Goal: Information Seeking & Learning: Learn about a topic

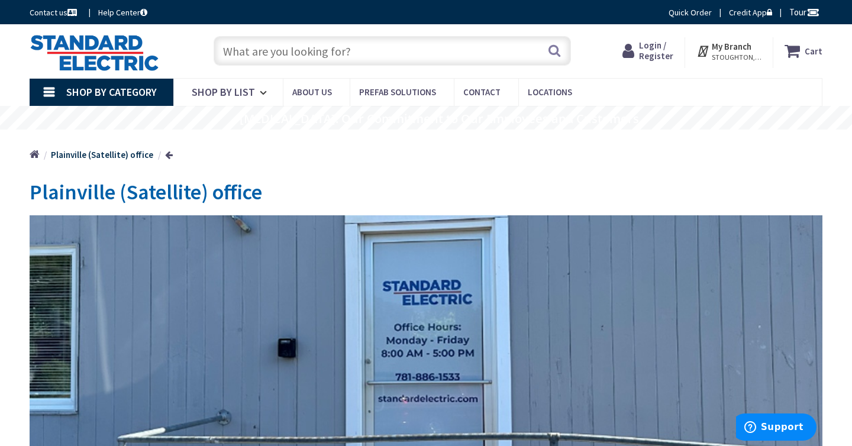
click at [110, 57] on img at bounding box center [95, 52] width 130 height 37
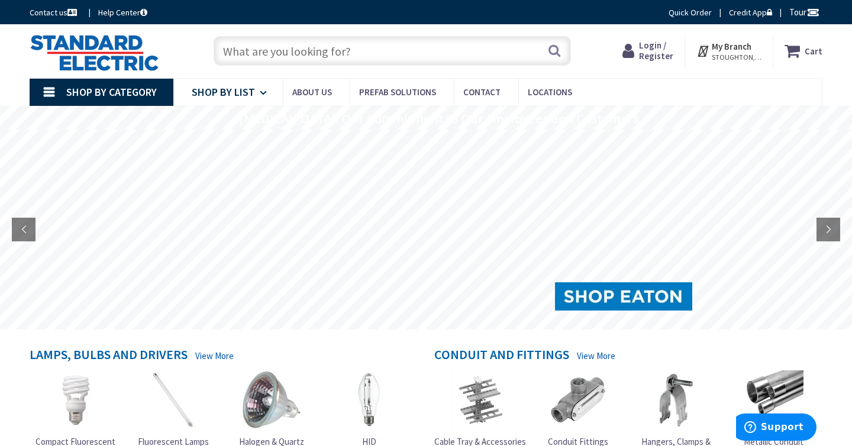
click at [243, 94] on span "Shop By List" at bounding box center [223, 92] width 63 height 14
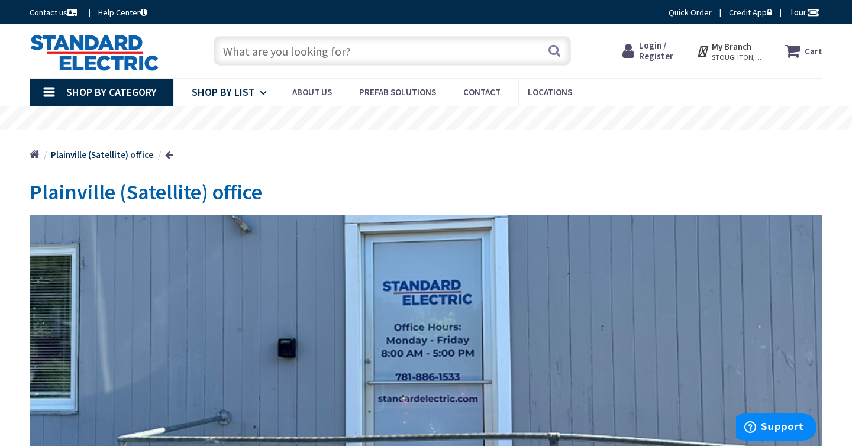
click at [245, 92] on span "Shop By List" at bounding box center [223, 92] width 63 height 14
click at [439, 180] on div "Plainville (Satellite) office Store Hours: M-F: 8:00 AM - 5:00AM 27 Taunton Str…" at bounding box center [426, 384] width 792 height 426
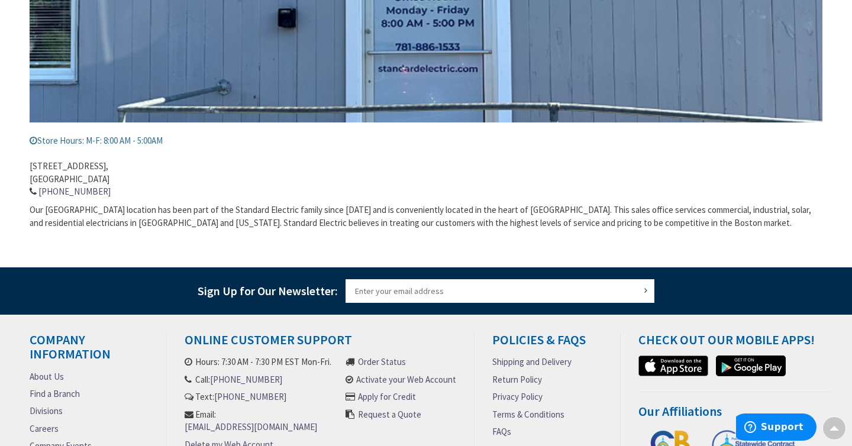
scroll to position [386, 0]
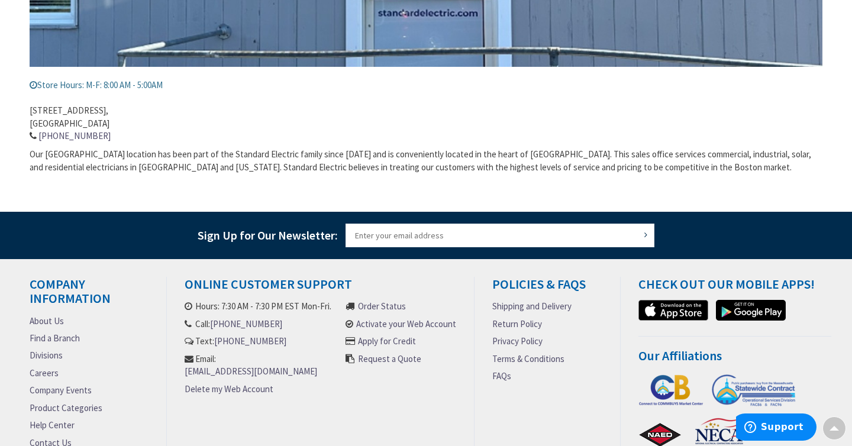
click at [43, 377] on link "Careers" at bounding box center [44, 373] width 29 height 12
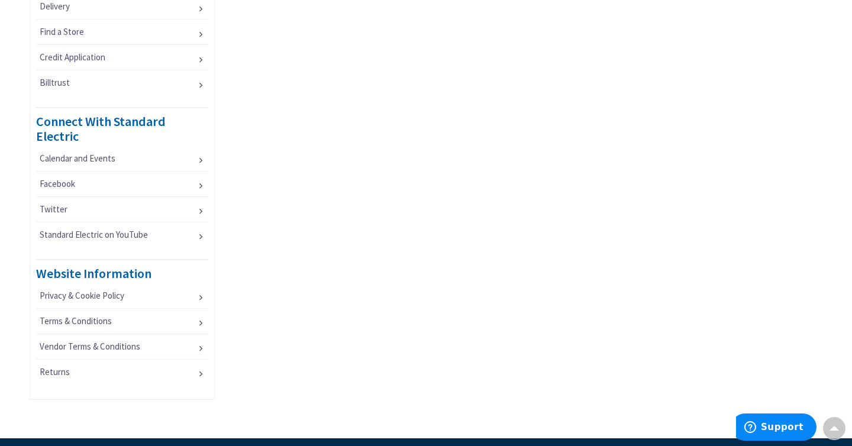
scroll to position [814, 0]
